Goal: Transaction & Acquisition: Obtain resource

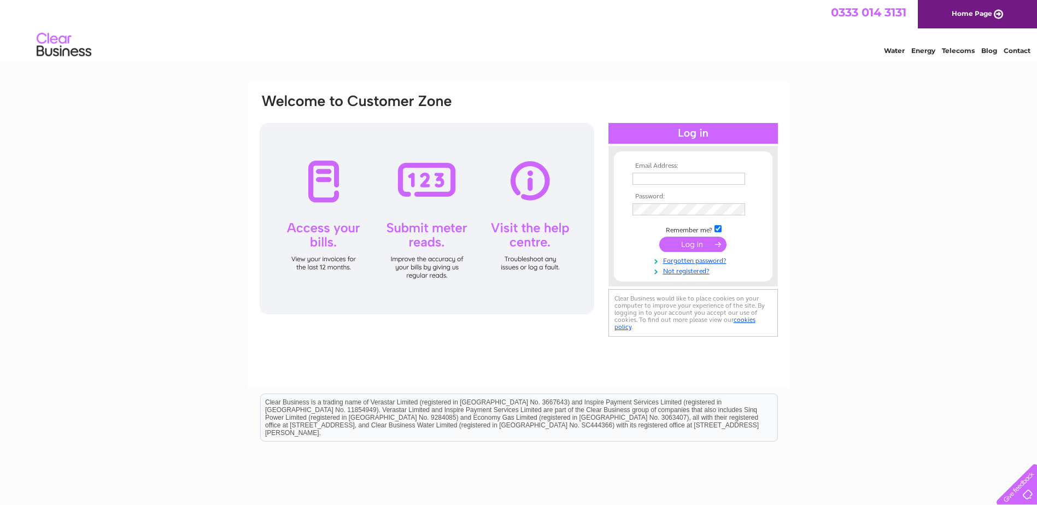
click at [674, 180] on input "text" at bounding box center [689, 179] width 113 height 12
type input "[PERSON_NAME][EMAIL_ADDRESS][PERSON_NAME][DOMAIN_NAME]"
click at [659, 238] on input "submit" at bounding box center [692, 245] width 67 height 15
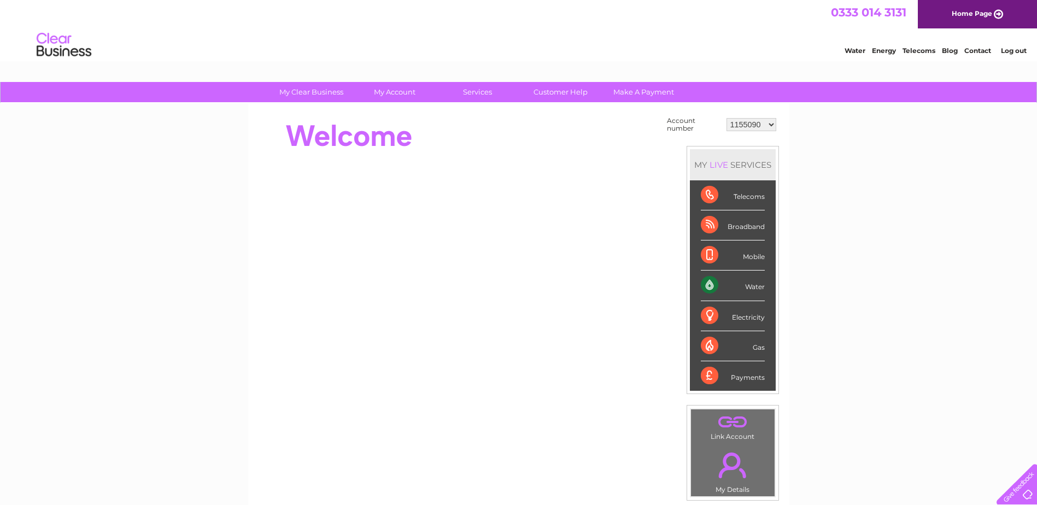
click at [773, 127] on select "1155090 30290383" at bounding box center [752, 124] width 50 height 13
click at [394, 87] on link "My Account" at bounding box center [394, 92] width 90 height 20
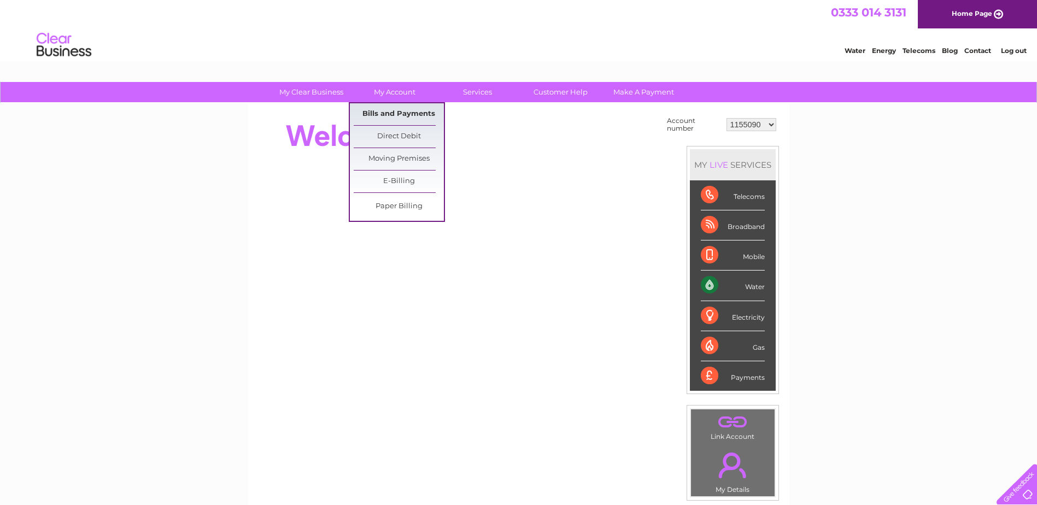
click at [396, 112] on link "Bills and Payments" at bounding box center [399, 114] width 90 height 22
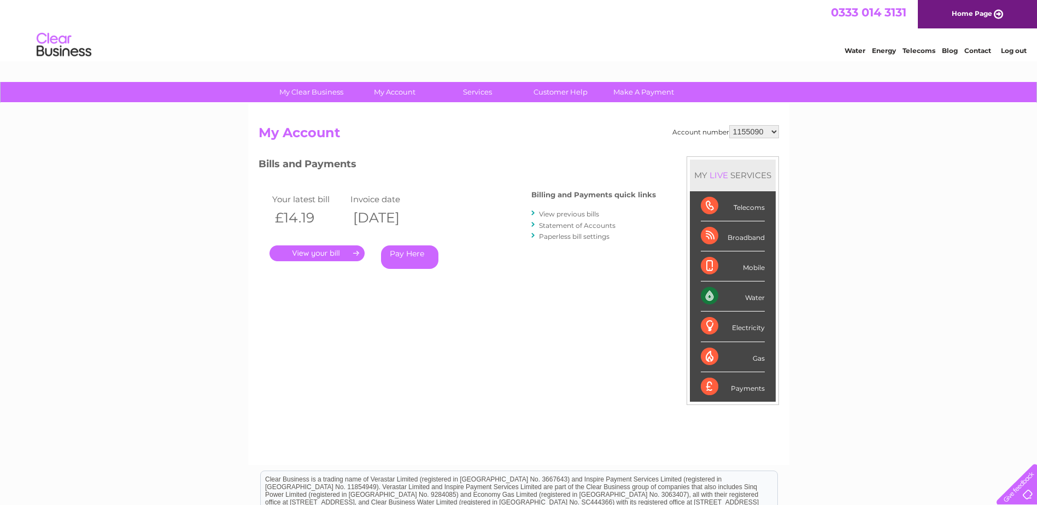
click at [329, 254] on link "." at bounding box center [317, 253] width 95 height 16
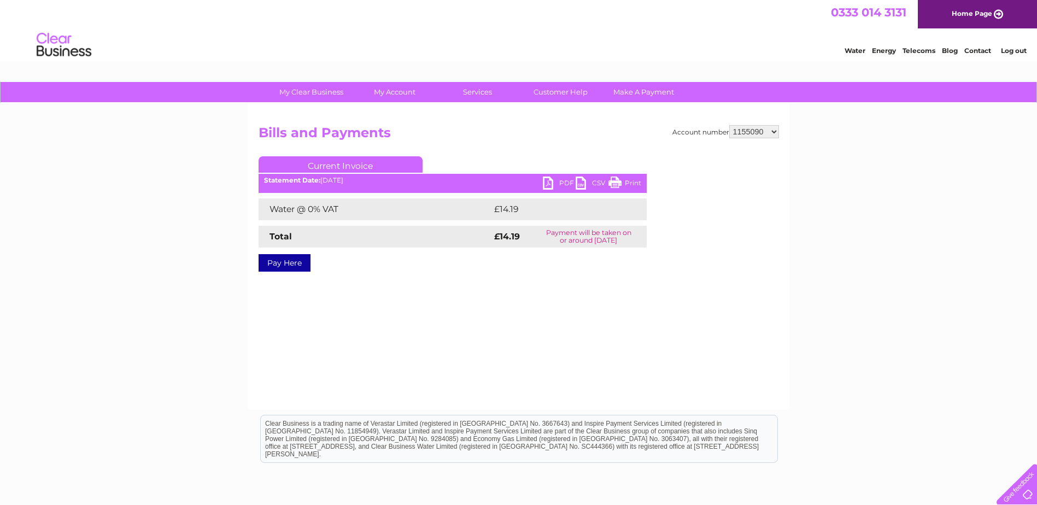
click at [559, 179] on link "PDF" at bounding box center [559, 185] width 33 height 16
click at [772, 131] on select "1155090 30290383" at bounding box center [754, 131] width 50 height 13
select select "30290383"
click at [729, 125] on select "1155090 30290383" at bounding box center [754, 131] width 50 height 13
click at [549, 181] on link "PDF" at bounding box center [559, 185] width 33 height 16
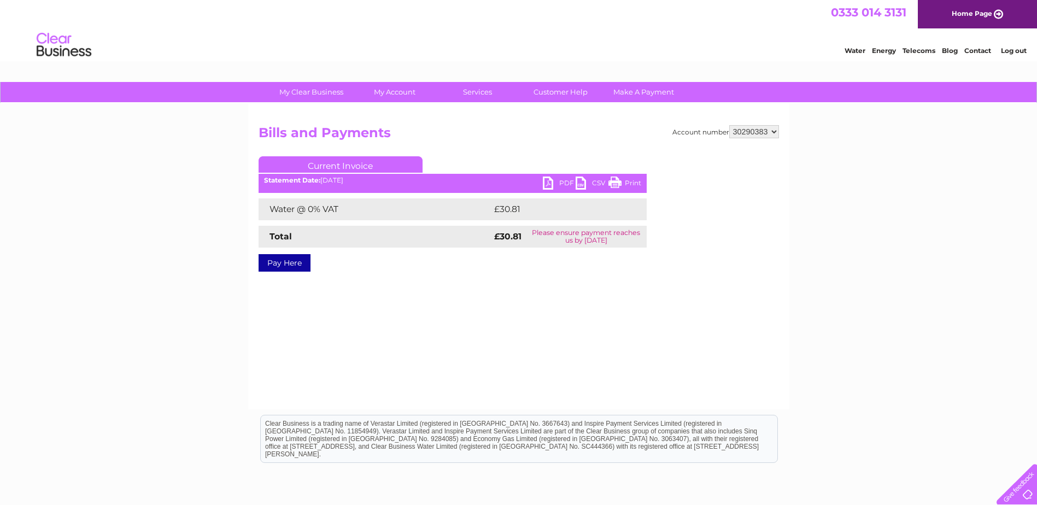
click at [1015, 48] on link "Log out" at bounding box center [1014, 50] width 26 height 8
